Goal: Task Accomplishment & Management: Complete application form

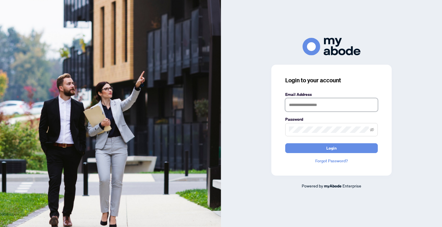
click at [304, 107] on input "text" at bounding box center [331, 104] width 93 height 13
type input "**********"
click at [285, 143] on button "Login" at bounding box center [331, 148] width 93 height 10
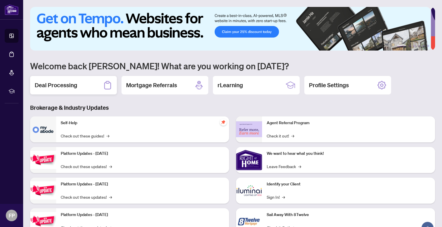
click at [52, 86] on h2 "Deal Processing" at bounding box center [56, 85] width 43 height 8
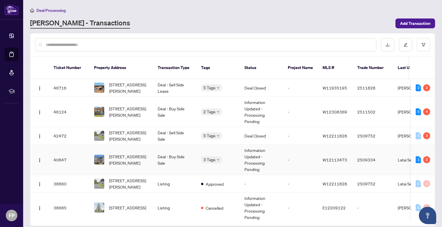
click at [253, 153] on td "Information Updated - Processing Pending" at bounding box center [261, 160] width 43 height 30
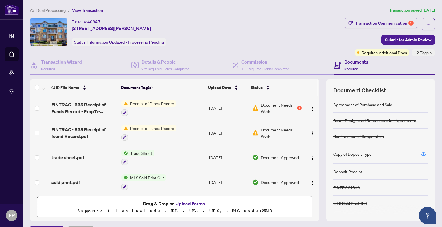
click at [271, 105] on span "Document Needs Work" at bounding box center [278, 108] width 35 height 13
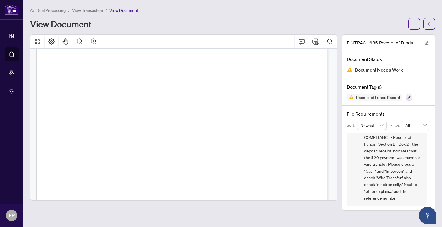
scroll to position [145, 0]
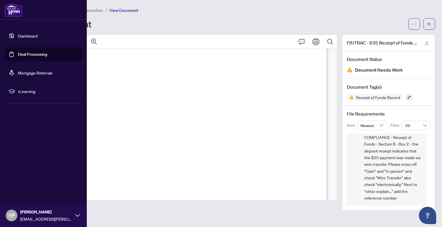
click at [10, 8] on img at bounding box center [14, 10] width 18 height 14
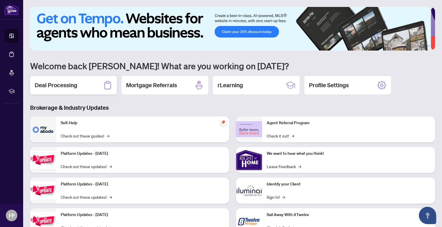
click at [63, 82] on h2 "Deal Processing" at bounding box center [56, 85] width 43 height 8
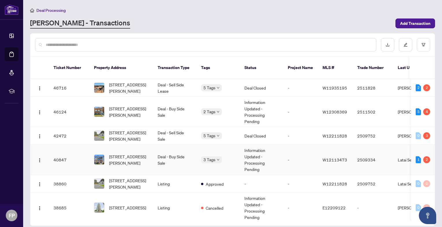
click at [155, 156] on td "Deal - Buy Side Sale" at bounding box center [174, 160] width 43 height 30
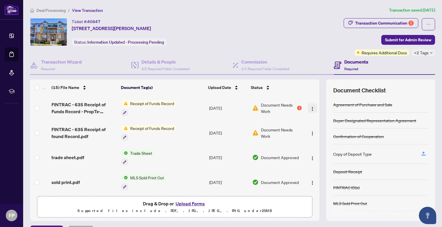
click at [310, 107] on img "button" at bounding box center [312, 109] width 5 height 5
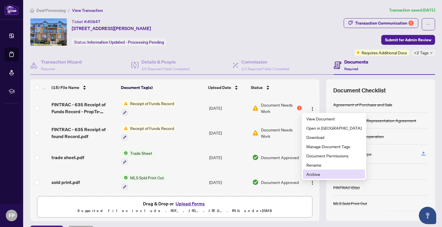
click at [315, 173] on span "Archive" at bounding box center [333, 174] width 55 height 6
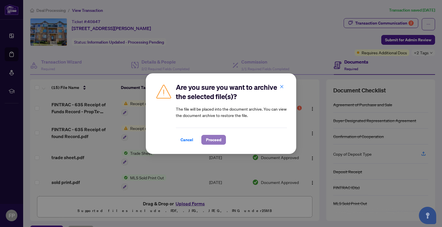
click at [213, 137] on span "Proceed" at bounding box center [213, 139] width 15 height 9
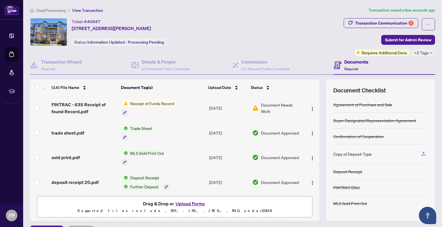
click at [185, 203] on button "Upload Forms" at bounding box center [190, 204] width 33 height 8
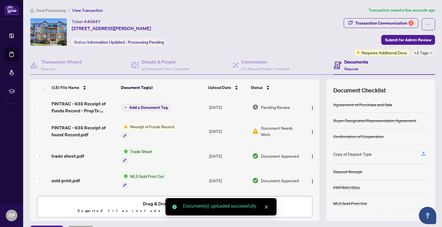
click at [263, 128] on span "Document Needs Work" at bounding box center [281, 131] width 41 height 13
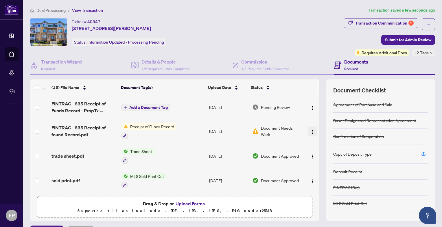
click at [310, 131] on img "button" at bounding box center [312, 132] width 5 height 5
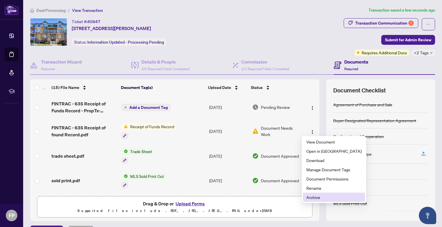
click at [319, 199] on span "Archive" at bounding box center [333, 197] width 55 height 6
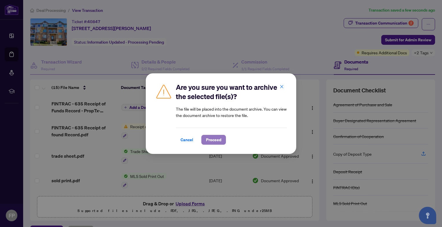
click at [211, 137] on span "Proceed" at bounding box center [213, 139] width 15 height 9
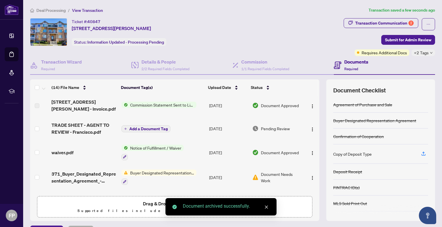
scroll to position [116, 0]
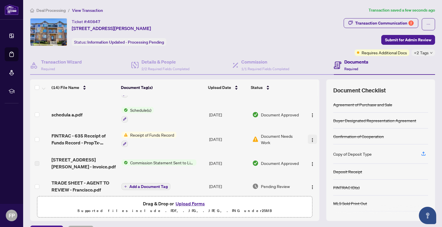
click at [310, 138] on img "button" at bounding box center [312, 140] width 5 height 5
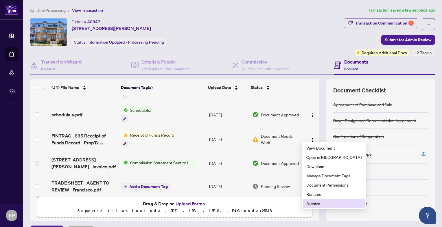
click at [316, 201] on span "Archive" at bounding box center [333, 203] width 55 height 6
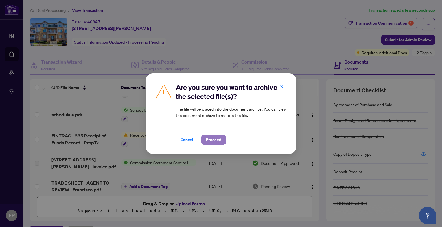
click at [215, 139] on span "Proceed" at bounding box center [213, 139] width 15 height 9
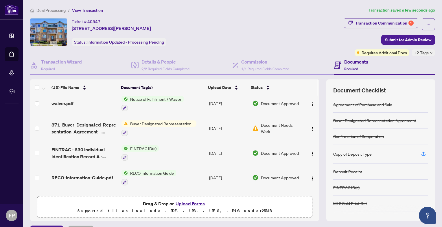
scroll to position [202, 0]
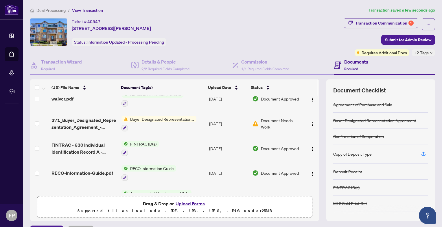
click at [265, 118] on span "Document Needs Work" at bounding box center [281, 123] width 41 height 13
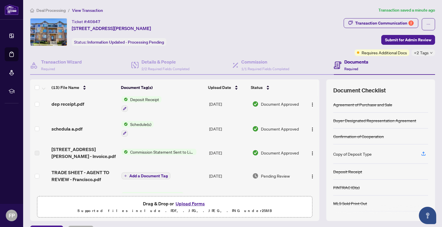
scroll to position [217, 0]
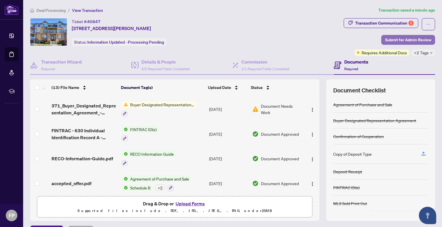
click at [404, 40] on span "Submit for Admin Review" at bounding box center [408, 39] width 46 height 9
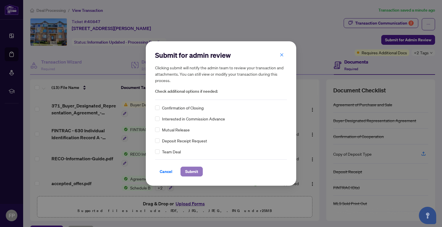
click at [192, 170] on span "Submit" at bounding box center [191, 171] width 13 height 9
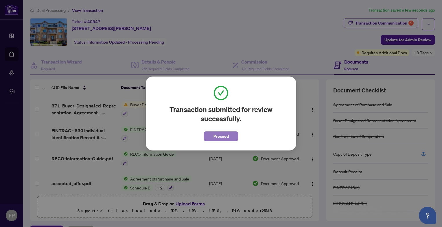
click at [217, 138] on span "Proceed" at bounding box center [220, 136] width 15 height 9
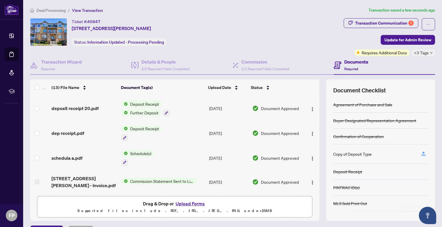
scroll to position [0, 0]
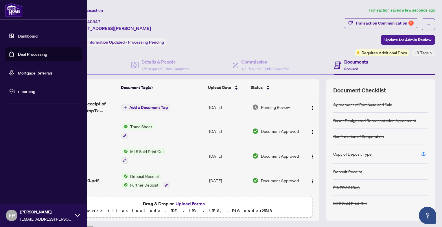
click at [34, 33] on link "Dashboard" at bounding box center [28, 35] width 20 height 5
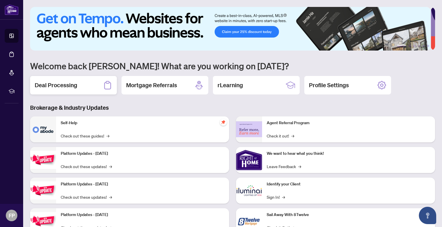
click at [64, 81] on h2 "Deal Processing" at bounding box center [56, 85] width 43 height 8
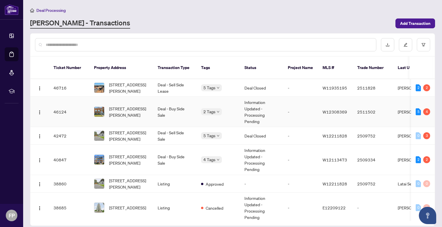
click at [294, 103] on td "-" at bounding box center [300, 112] width 35 height 30
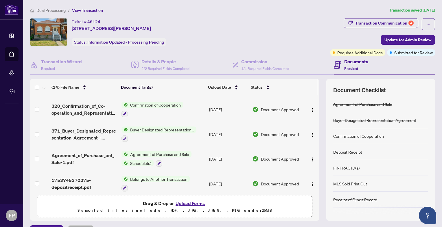
scroll to position [235, 0]
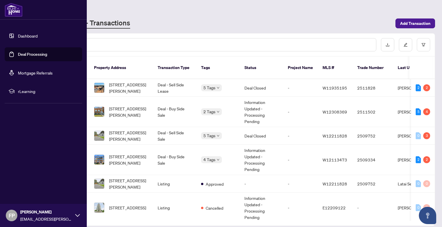
click at [24, 37] on link "Dashboard" at bounding box center [28, 35] width 20 height 5
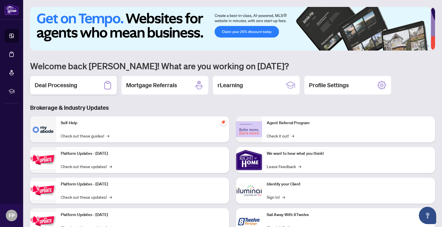
click at [80, 85] on div "Deal Processing" at bounding box center [73, 85] width 87 height 19
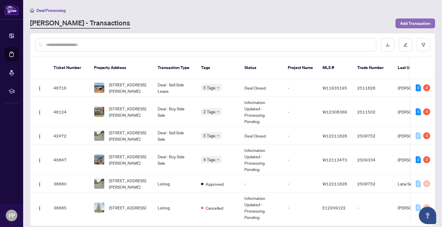
click at [418, 22] on span "Add Transaction" at bounding box center [415, 23] width 30 height 9
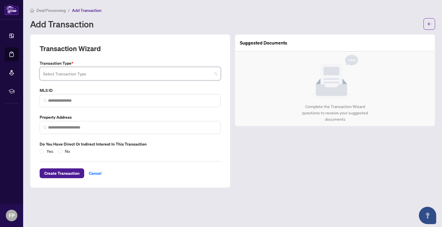
click at [104, 74] on input "search" at bounding box center [127, 74] width 169 height 13
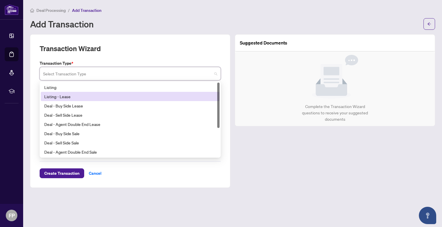
click at [69, 95] on div "Listing - Lease" at bounding box center [130, 96] width 172 height 6
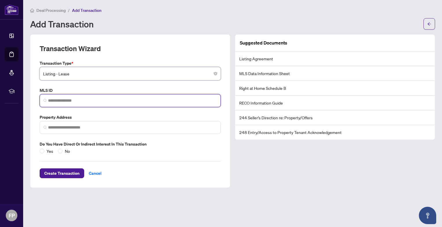
click at [79, 101] on input "search" at bounding box center [132, 101] width 169 height 6
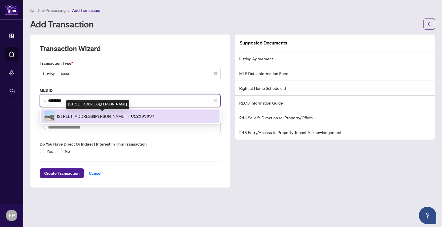
click at [125, 116] on span "[STREET_ADDRESS][PERSON_NAME]" at bounding box center [91, 116] width 68 height 6
type input "*********"
type input "**********"
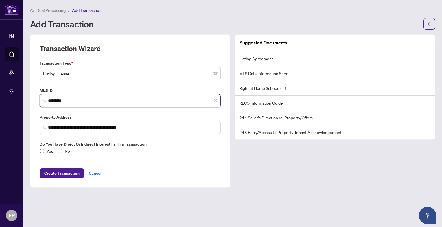
type input "*********"
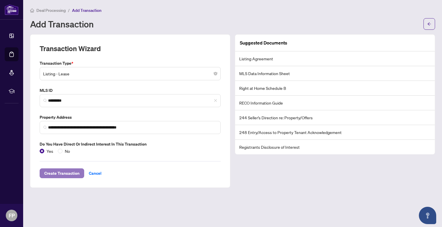
click at [62, 174] on span "Create Transaction" at bounding box center [61, 173] width 35 height 9
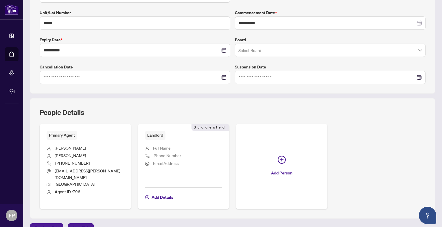
scroll to position [128, 0]
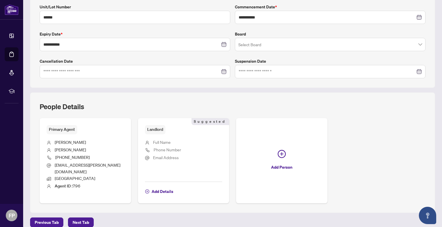
click at [157, 142] on span "Full Name" at bounding box center [162, 142] width 18 height 5
click at [156, 187] on span "Add Details" at bounding box center [163, 191] width 22 height 9
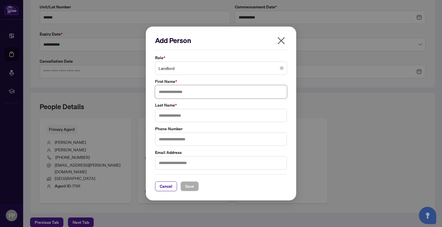
click at [191, 93] on input "text" at bounding box center [221, 91] width 132 height 13
type input "*********"
click at [209, 115] on input "text" at bounding box center [221, 115] width 132 height 13
type input "*******"
click at [207, 139] on input "text" at bounding box center [221, 139] width 132 height 13
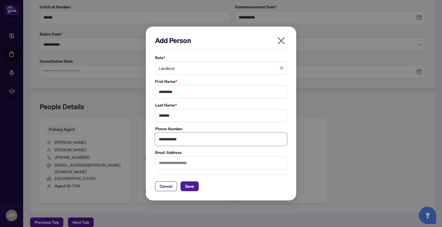
type input "**********"
click at [200, 161] on input "text" at bounding box center [221, 162] width 132 height 13
type input "**********"
click at [191, 189] on span "Save" at bounding box center [189, 186] width 9 height 9
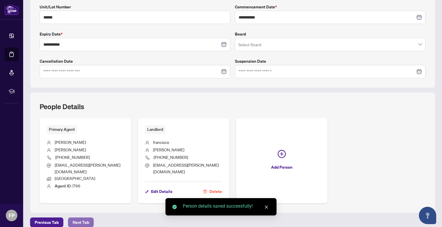
click at [84, 218] on span "Next Tab" at bounding box center [81, 222] width 16 height 9
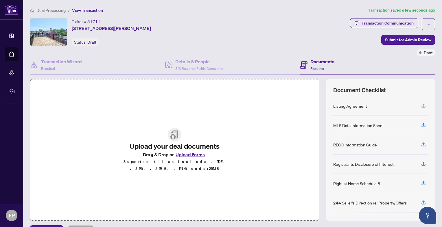
click at [421, 104] on icon "button" at bounding box center [423, 105] width 5 height 5
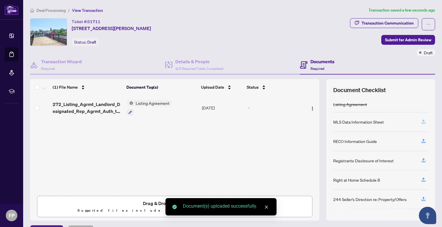
click at [421, 121] on icon "button" at bounding box center [423, 121] width 5 height 5
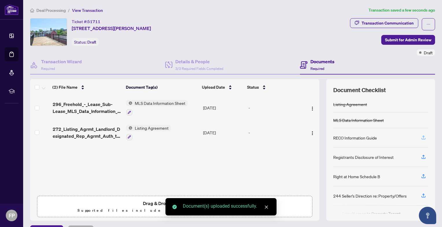
click at [421, 137] on icon "button" at bounding box center [423, 137] width 5 height 5
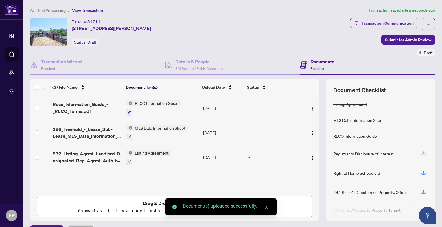
click at [421, 153] on icon "button" at bounding box center [423, 153] width 5 height 5
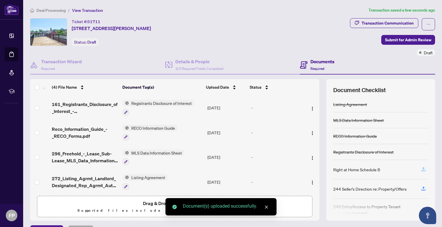
click at [421, 167] on icon "button" at bounding box center [423, 169] width 5 height 5
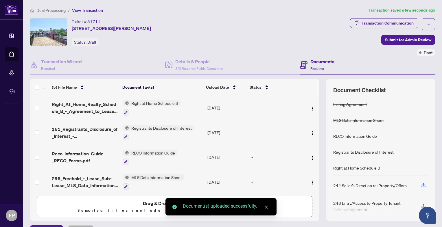
scroll to position [5, 0]
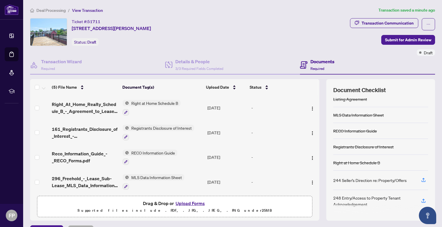
click at [186, 204] on button "Upload Forms" at bounding box center [190, 204] width 33 height 8
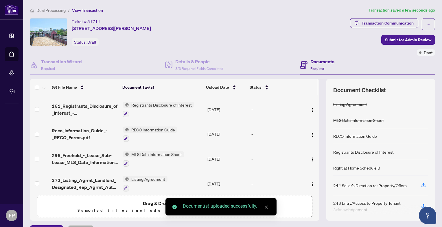
scroll to position [49, 0]
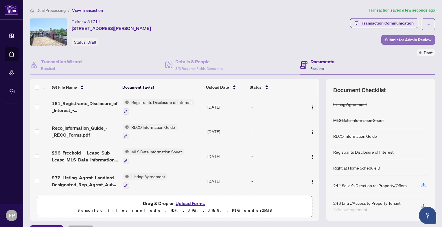
click at [399, 40] on span "Submit for Admin Review" at bounding box center [408, 39] width 46 height 9
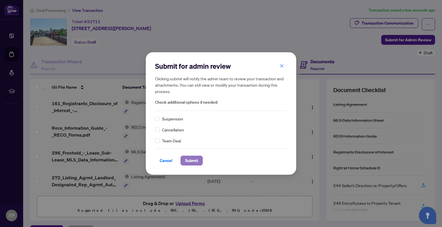
click at [189, 158] on span "Submit" at bounding box center [191, 160] width 13 height 9
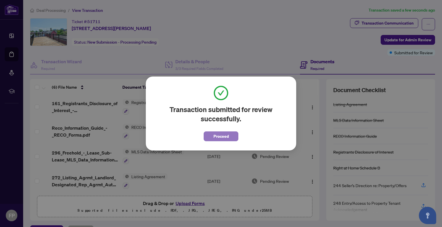
click at [223, 138] on span "Proceed" at bounding box center [220, 136] width 15 height 9
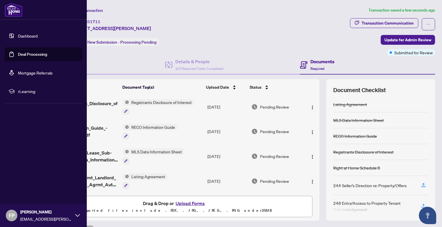
click at [16, 7] on img at bounding box center [14, 10] width 18 height 14
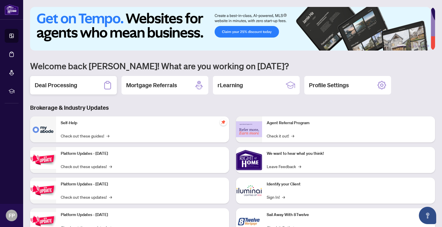
click at [54, 81] on h2 "Deal Processing" at bounding box center [56, 85] width 43 height 8
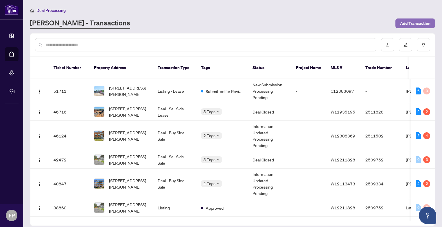
click at [421, 23] on span "Add Transaction" at bounding box center [415, 23] width 30 height 9
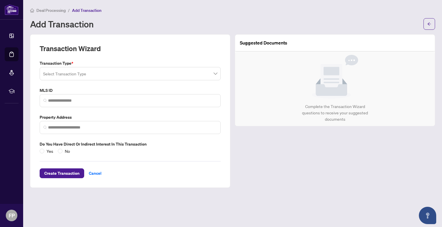
click at [147, 70] on input "search" at bounding box center [127, 74] width 169 height 13
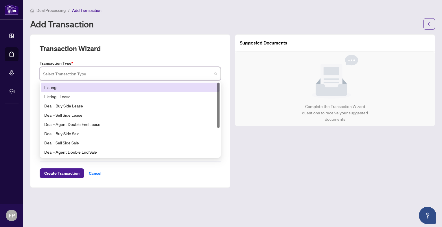
click at [123, 89] on div "Listing" at bounding box center [130, 87] width 172 height 6
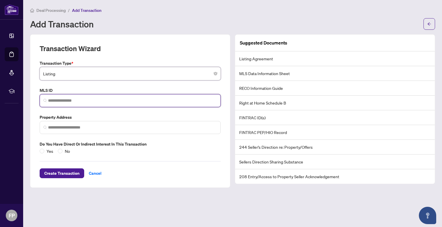
click at [125, 101] on input "search" at bounding box center [132, 101] width 169 height 6
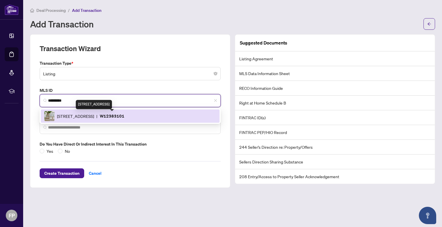
click at [94, 115] on span "[STREET_ADDRESS]" at bounding box center [75, 116] width 37 height 6
type input "*********"
type input "**********"
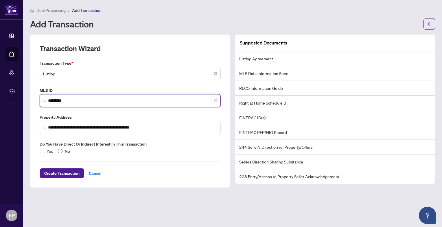
type input "*********"
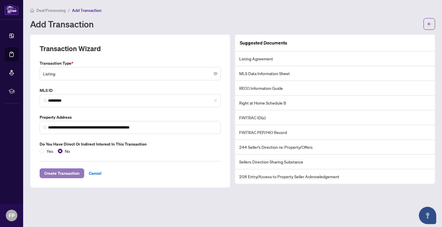
click at [67, 173] on span "Create Transaction" at bounding box center [61, 173] width 35 height 9
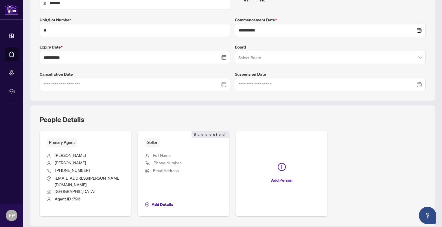
scroll to position [128, 0]
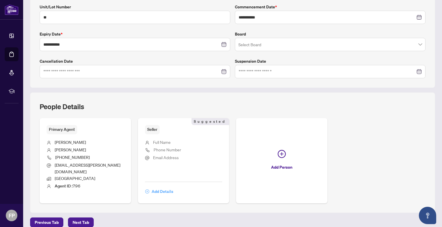
click at [160, 187] on span "Add Details" at bounding box center [163, 191] width 22 height 9
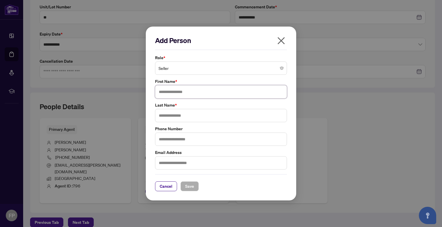
click at [195, 91] on input "text" at bounding box center [221, 91] width 132 height 13
type input "******"
click at [188, 116] on input "text" at bounding box center [221, 115] width 132 height 13
type input "****"
click at [197, 139] on input "text" at bounding box center [221, 139] width 132 height 13
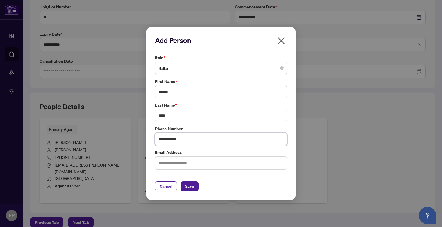
type input "**********"
click at [216, 162] on input "text" at bounding box center [221, 162] width 132 height 13
type input "**********"
click at [192, 185] on span "Save" at bounding box center [189, 186] width 9 height 9
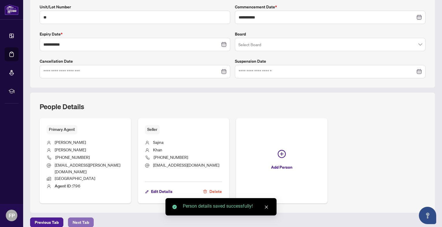
click at [83, 218] on span "Next Tab" at bounding box center [81, 222] width 16 height 9
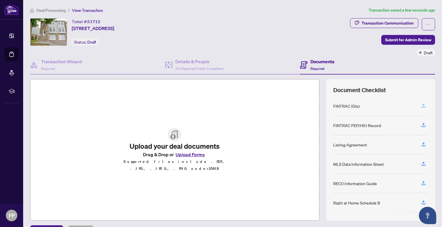
click at [421, 104] on icon "button" at bounding box center [423, 105] width 5 height 5
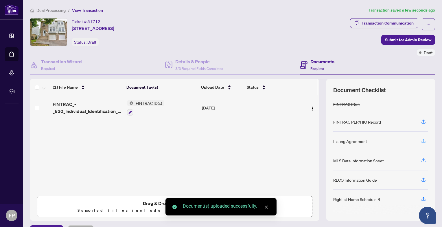
click at [421, 141] on icon "button" at bounding box center [423, 141] width 4 height 1
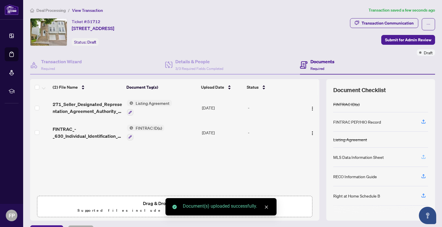
click at [421, 156] on icon "button" at bounding box center [423, 156] width 5 height 5
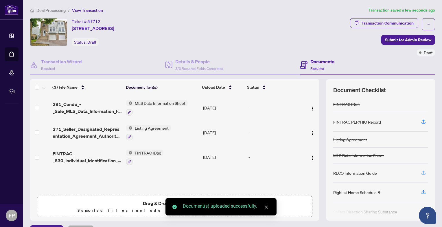
click at [421, 172] on icon "button" at bounding box center [423, 172] width 5 height 5
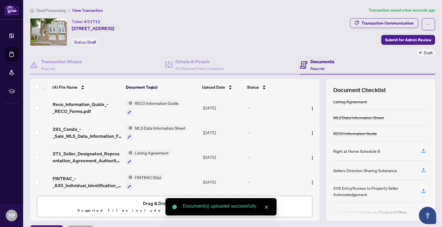
scroll to position [47, 0]
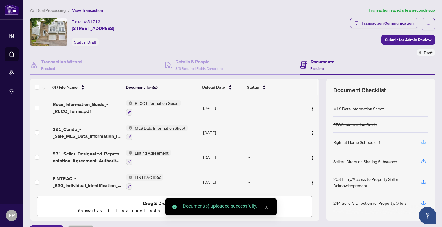
click at [421, 139] on icon "button" at bounding box center [423, 141] width 5 height 5
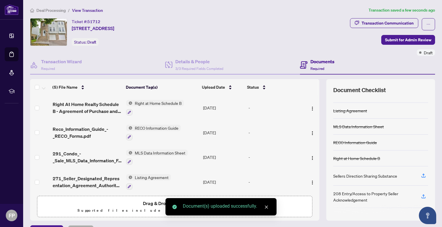
scroll to position [44, 0]
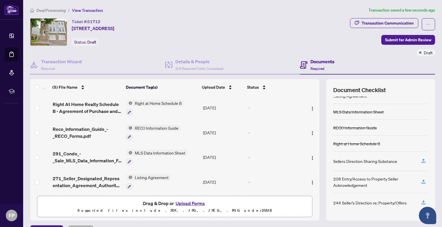
click at [194, 202] on button "Upload Forms" at bounding box center [190, 204] width 33 height 8
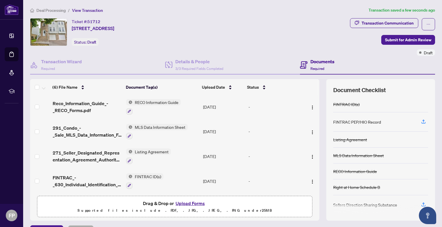
scroll to position [14, 0]
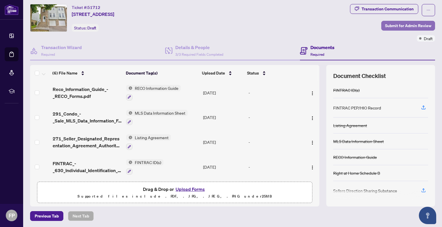
click at [388, 24] on span "Submit for Admin Review" at bounding box center [408, 25] width 46 height 9
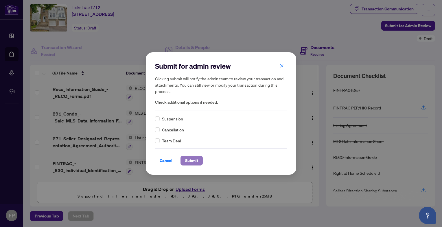
click at [195, 159] on span "Submit" at bounding box center [191, 160] width 13 height 9
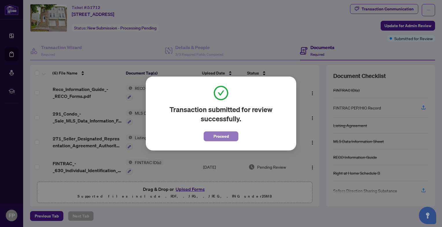
click at [212, 136] on button "Proceed" at bounding box center [221, 137] width 35 height 10
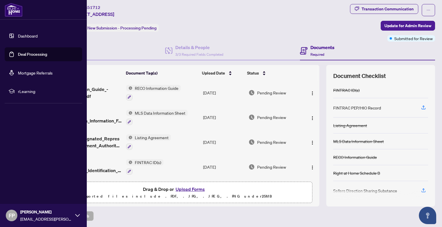
click at [29, 36] on link "Dashboard" at bounding box center [28, 35] width 20 height 5
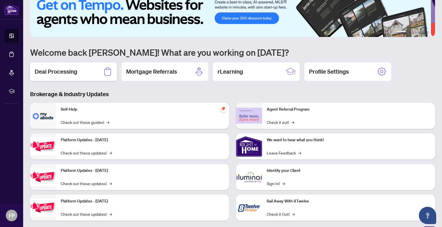
click at [67, 67] on div "Deal Processing" at bounding box center [73, 71] width 87 height 19
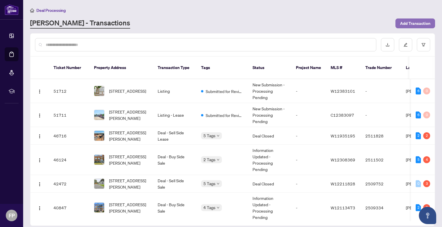
click at [411, 22] on span "Add Transaction" at bounding box center [415, 23] width 30 height 9
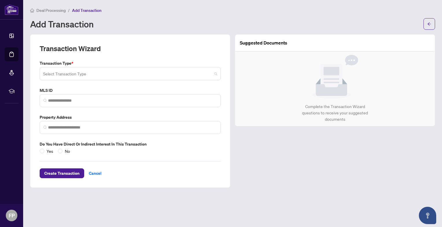
click at [104, 73] on input "search" at bounding box center [127, 74] width 169 height 13
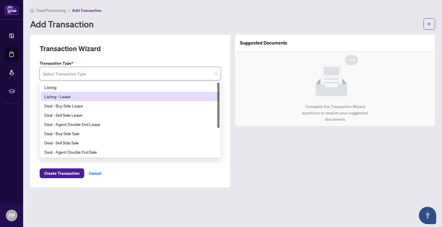
click at [77, 96] on div "Listing - Lease" at bounding box center [130, 96] width 172 height 6
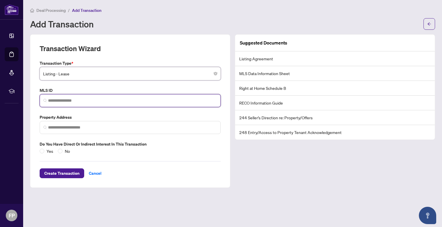
click at [84, 101] on input "search" at bounding box center [132, 101] width 169 height 6
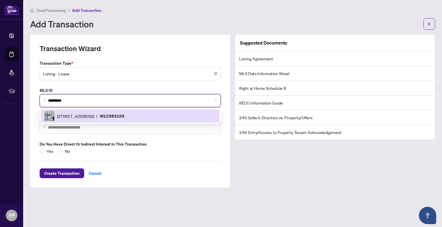
click at [94, 116] on span "[STREET_ADDRESS]" at bounding box center [75, 116] width 37 height 6
type input "*********"
type input "**********"
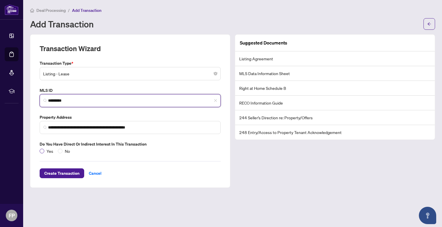
type input "*********"
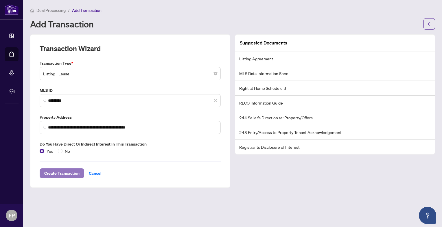
click at [62, 174] on span "Create Transaction" at bounding box center [61, 173] width 35 height 9
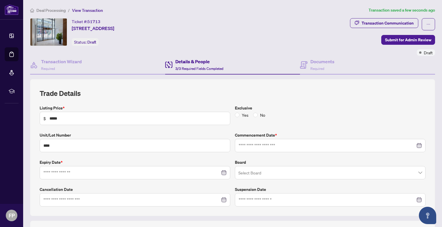
type input "**********"
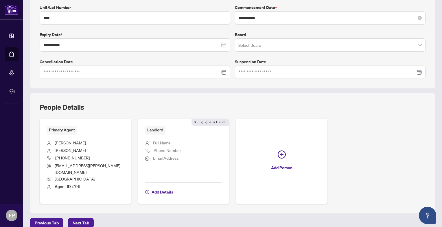
scroll to position [128, 0]
click at [169, 187] on span "Add Details" at bounding box center [163, 191] width 22 height 9
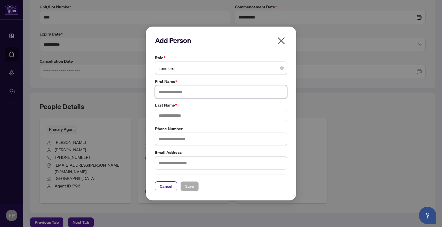
click at [187, 95] on input "text" at bounding box center [221, 91] width 132 height 13
type input "*******"
click at [209, 114] on input "text" at bounding box center [221, 115] width 132 height 13
type input "*******"
click at [202, 137] on input "text" at bounding box center [221, 139] width 132 height 13
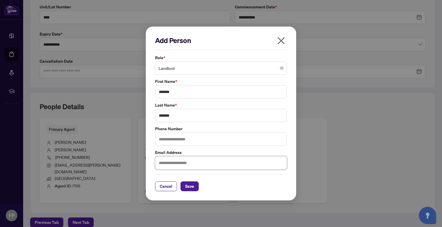
click at [193, 163] on input "text" at bounding box center [221, 162] width 132 height 13
type input "**********"
click at [212, 140] on input "text" at bounding box center [221, 139] width 132 height 13
type input "**********"
click at [191, 183] on span "Save" at bounding box center [189, 186] width 9 height 9
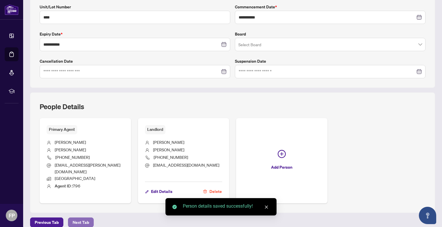
click at [84, 218] on span "Next Tab" at bounding box center [81, 222] width 16 height 9
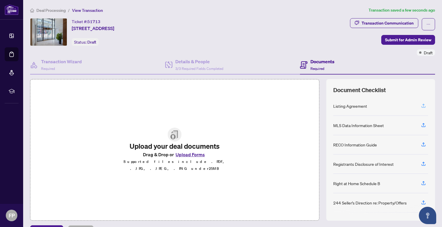
click at [421, 106] on icon "button" at bounding box center [423, 106] width 4 height 1
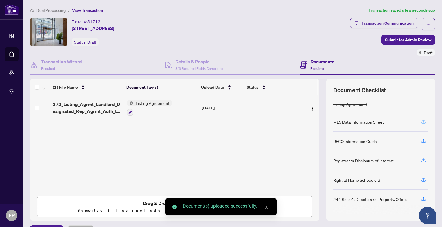
click at [421, 121] on icon "button" at bounding box center [423, 121] width 5 height 5
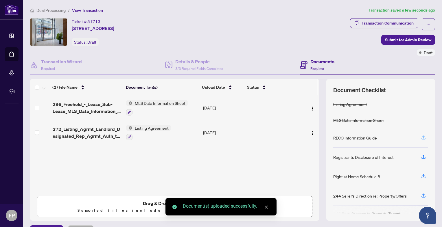
click at [421, 137] on icon "button" at bounding box center [423, 137] width 5 height 5
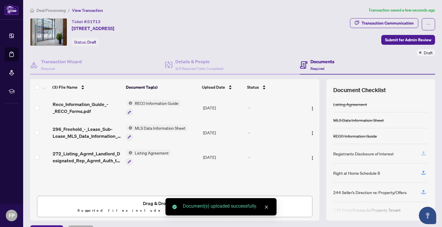
click at [421, 152] on icon "button" at bounding box center [423, 153] width 5 height 5
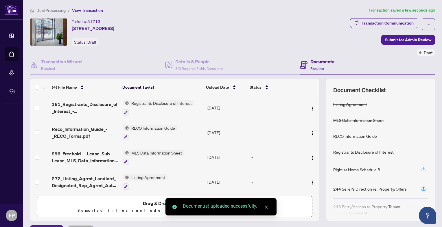
click at [421, 169] on icon "button" at bounding box center [423, 169] width 5 height 5
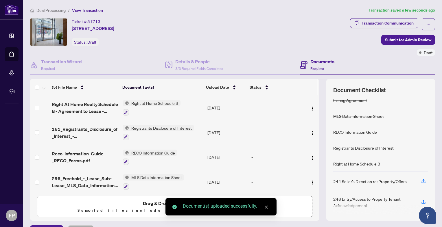
scroll to position [5, 0]
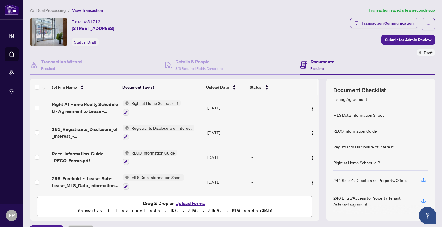
click at [187, 203] on button "Upload Forms" at bounding box center [190, 204] width 33 height 8
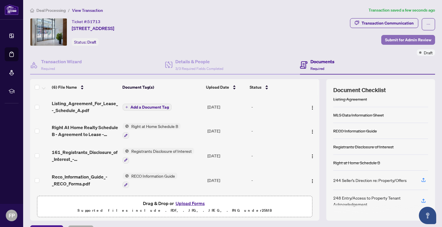
click at [397, 40] on span "Submit for Admin Review" at bounding box center [408, 39] width 46 height 9
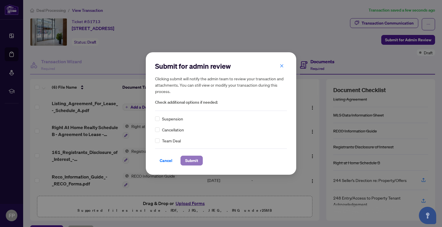
click at [195, 160] on span "Submit" at bounding box center [191, 160] width 13 height 9
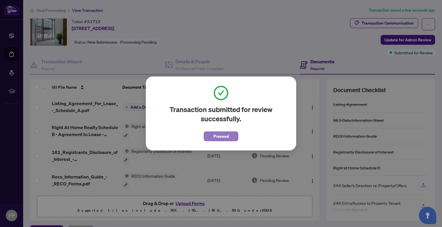
click at [222, 138] on span "Proceed" at bounding box center [220, 136] width 15 height 9
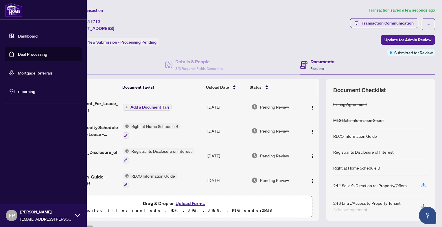
click at [23, 34] on link "Dashboard" at bounding box center [28, 35] width 20 height 5
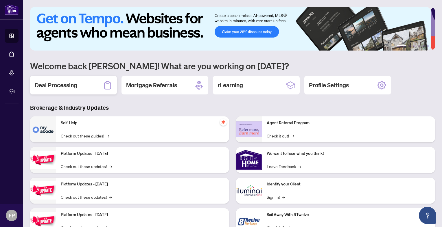
click at [52, 85] on h2 "Deal Processing" at bounding box center [56, 85] width 43 height 8
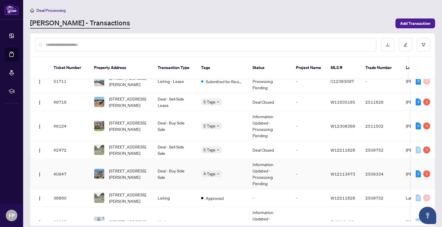
scroll to position [87, 0]
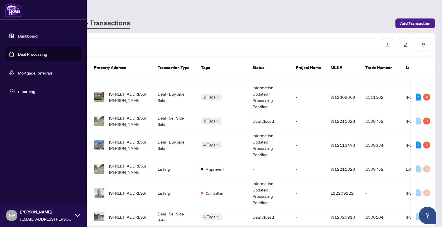
click at [8, 9] on img at bounding box center [14, 10] width 18 height 14
